Goal: Task Accomplishment & Management: Complete application form

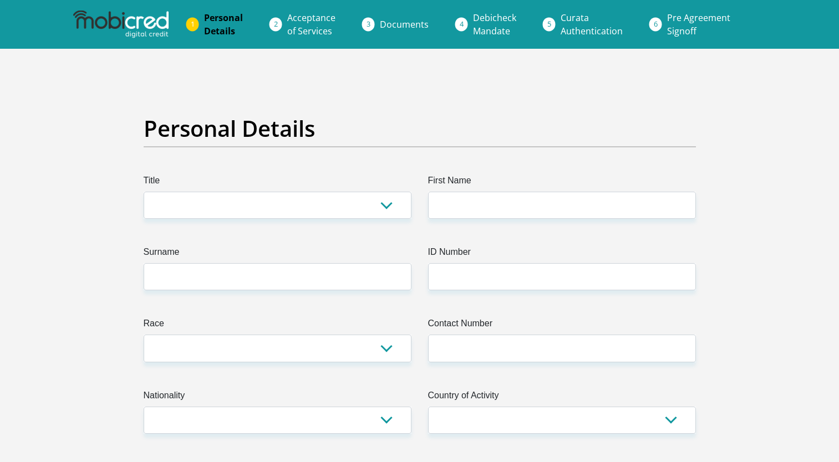
click at [259, 212] on select "Mr Ms Mrs Dr [PERSON_NAME]" at bounding box center [278, 205] width 268 height 27
select select "Ms"
click at [144, 192] on select "Mr Ms Mrs Dr [PERSON_NAME]" at bounding box center [278, 205] width 268 height 27
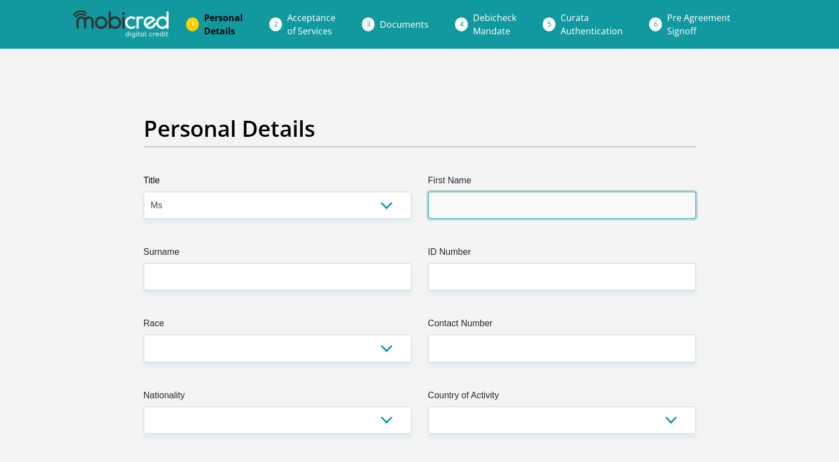
click at [527, 205] on input "First Name" at bounding box center [562, 205] width 268 height 27
type input "Zethu"
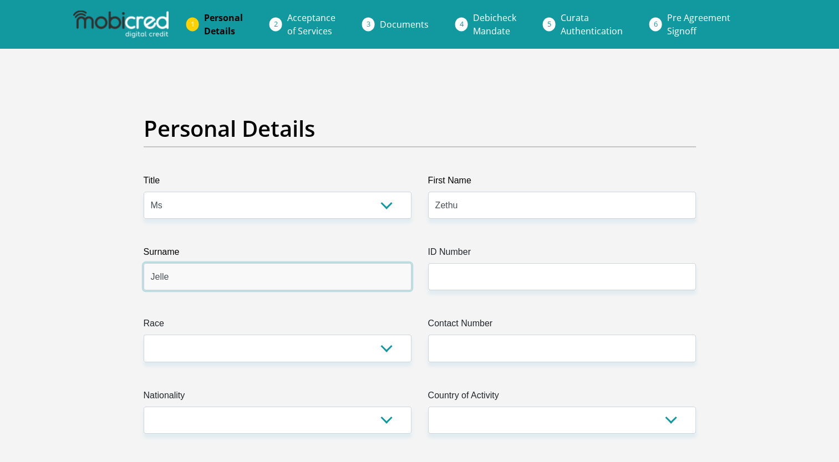
type input "Jelle"
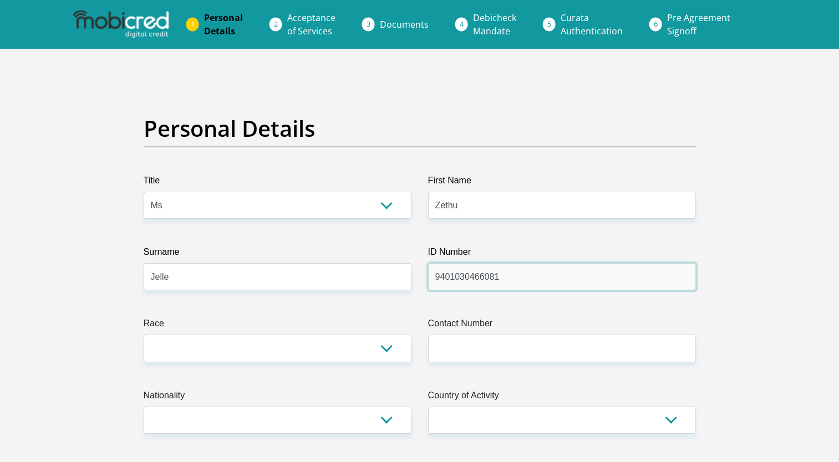
type input "9401030466081"
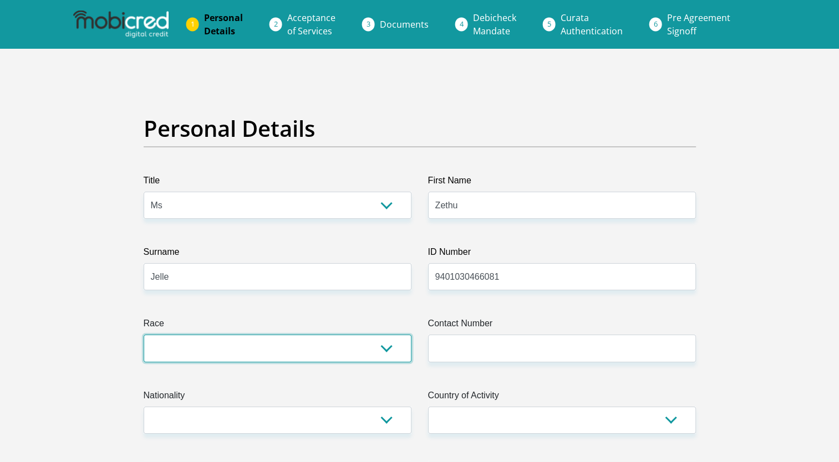
click at [350, 354] on select "Black Coloured Indian White Other" at bounding box center [278, 348] width 268 height 27
select select "1"
click at [144, 335] on select "Black Coloured Indian White Other" at bounding box center [278, 348] width 268 height 27
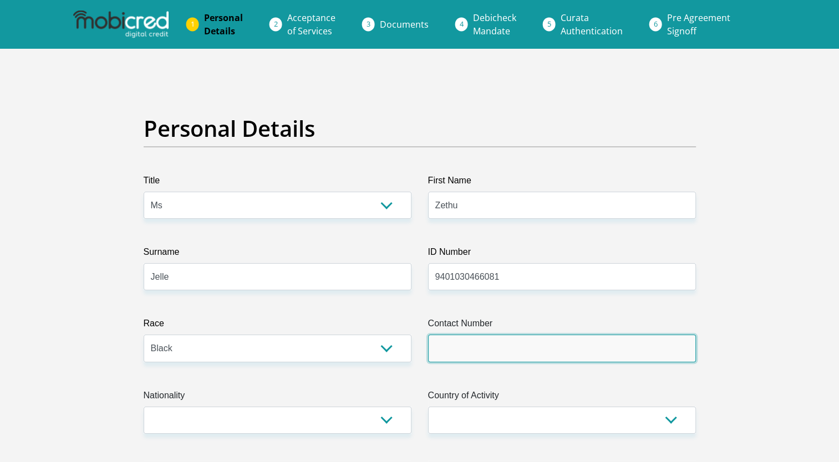
click at [463, 358] on input "Contact Number" at bounding box center [562, 348] width 268 height 27
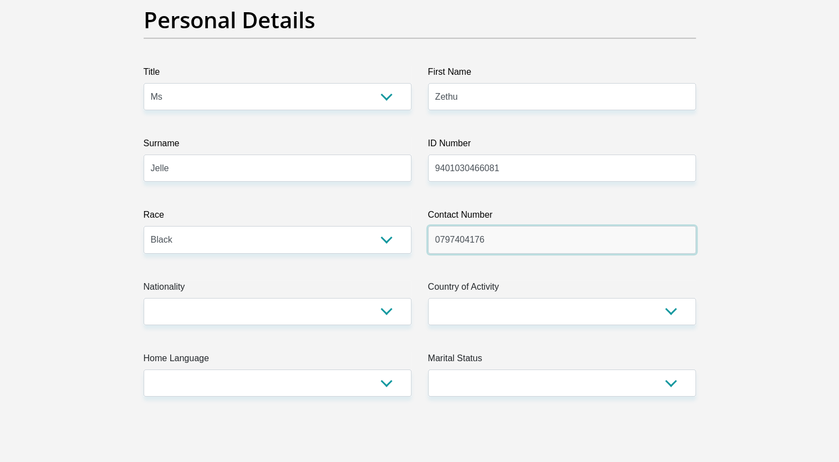
scroll to position [111, 0]
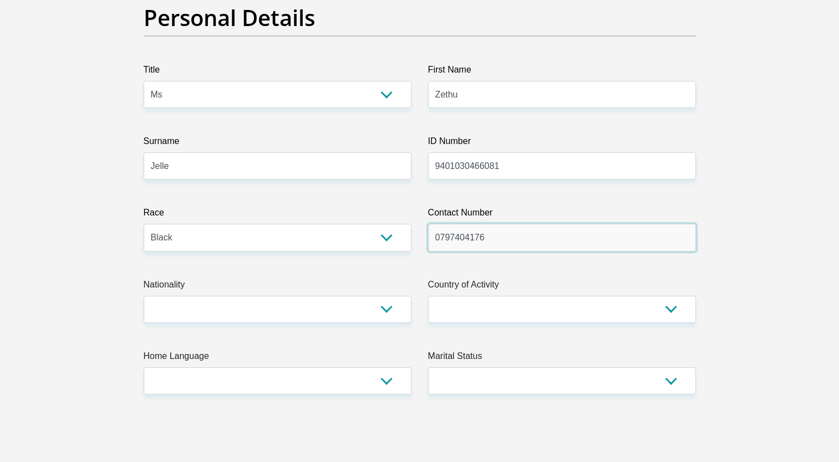
type input "0797404176"
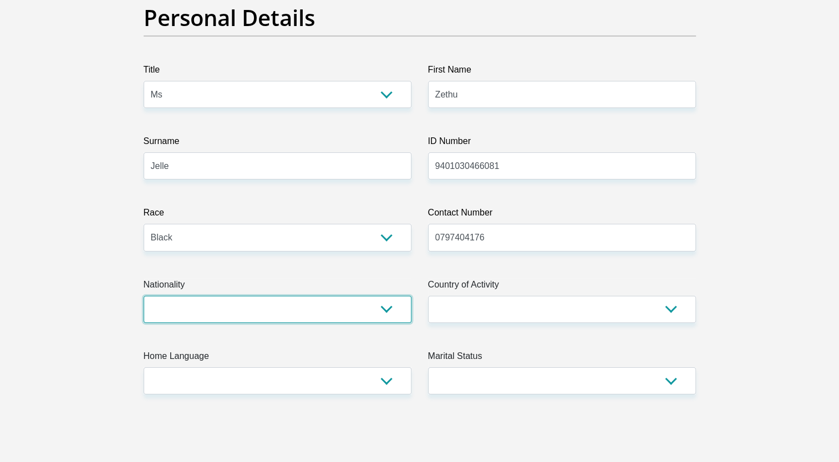
click at [317, 318] on select "[GEOGRAPHIC_DATA] [GEOGRAPHIC_DATA] [GEOGRAPHIC_DATA] [GEOGRAPHIC_DATA] [GEOGRA…" at bounding box center [278, 309] width 268 height 27
select select "ZAF"
click at [144, 296] on select "[GEOGRAPHIC_DATA] [GEOGRAPHIC_DATA] [GEOGRAPHIC_DATA] [GEOGRAPHIC_DATA] [GEOGRA…" at bounding box center [278, 309] width 268 height 27
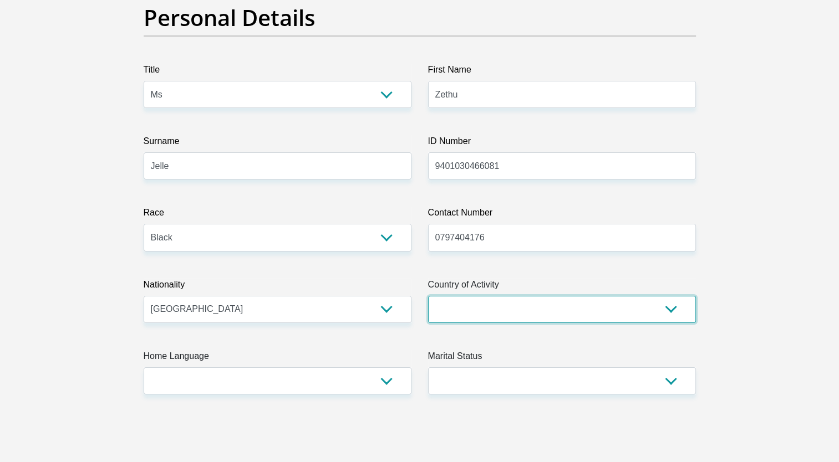
click at [506, 314] on select "[GEOGRAPHIC_DATA] [GEOGRAPHIC_DATA] [GEOGRAPHIC_DATA] [GEOGRAPHIC_DATA] [GEOGRA…" at bounding box center [562, 309] width 268 height 27
click at [539, 309] on select "[GEOGRAPHIC_DATA] [GEOGRAPHIC_DATA] [GEOGRAPHIC_DATA] [GEOGRAPHIC_DATA] [GEOGRA…" at bounding box center [562, 309] width 268 height 27
select select "ZAF"
click at [428, 296] on select "[GEOGRAPHIC_DATA] [GEOGRAPHIC_DATA] [GEOGRAPHIC_DATA] [GEOGRAPHIC_DATA] [GEOGRA…" at bounding box center [562, 309] width 268 height 27
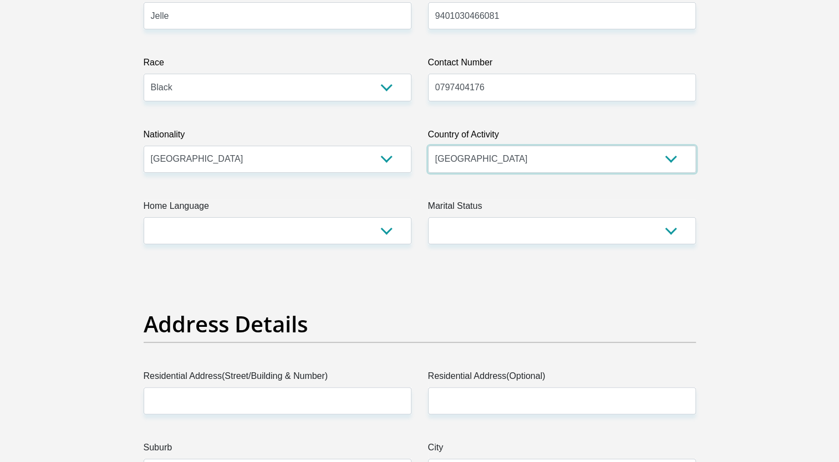
scroll to position [277, 0]
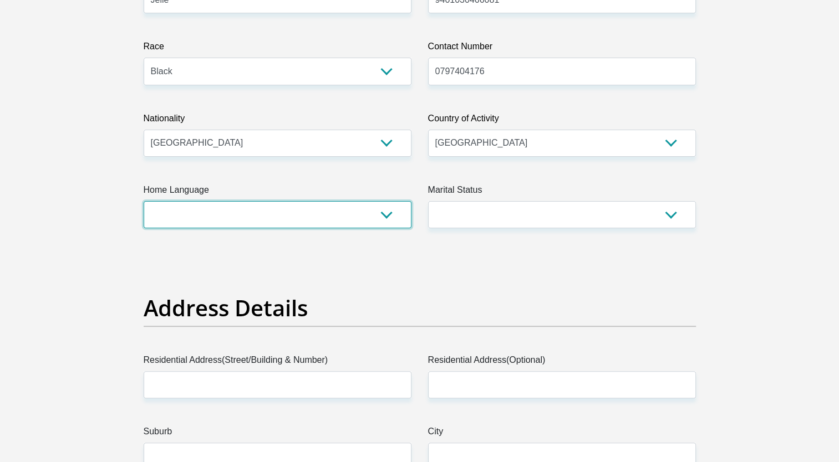
click at [255, 219] on select "Afrikaans English Sepedi South Ndebele Southern Sotho Swati Tsonga Tswana Venda…" at bounding box center [278, 214] width 268 height 27
select select "[DATE]"
click at [144, 201] on select "Afrikaans English Sepedi South Ndebele Southern Sotho Swati Tsonga Tswana Venda…" at bounding box center [278, 214] width 268 height 27
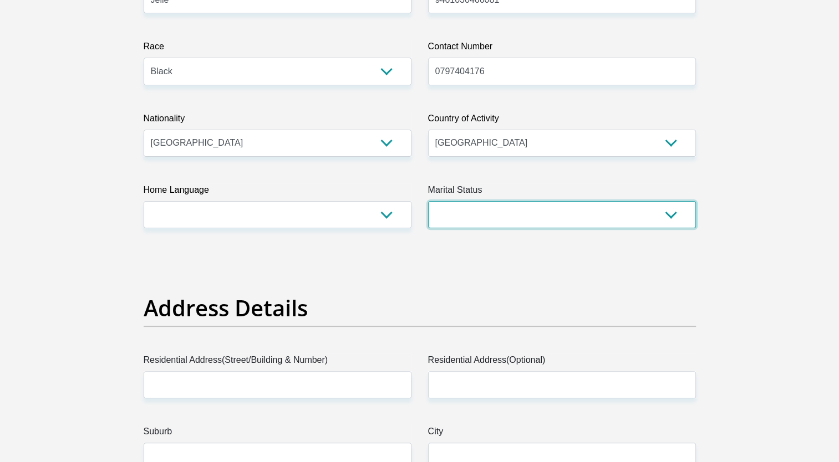
click at [458, 208] on select "Married ANC Single Divorced Widowed Married COP or Customary Law" at bounding box center [562, 214] width 268 height 27
select select "2"
click at [428, 201] on select "Married ANC Single Divorced Widowed Married COP or Customary Law" at bounding box center [562, 214] width 268 height 27
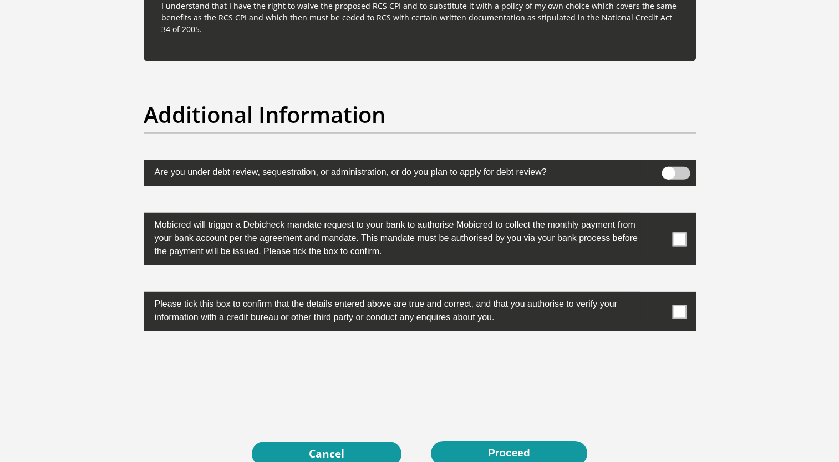
scroll to position [3512, 0]
